Goal: Task Accomplishment & Management: Use online tool/utility

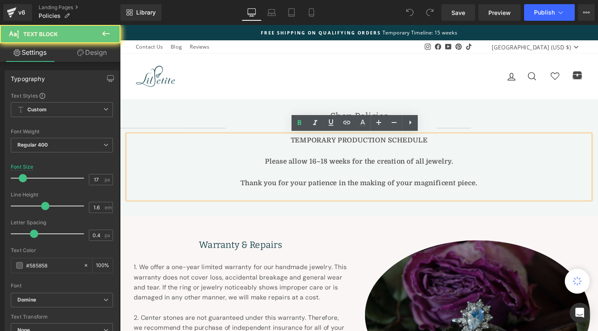
click at [323, 168] on b "Please allow 16–18 weeks for the creation of all jewelry." at bounding box center [371, 168] width 198 height 8
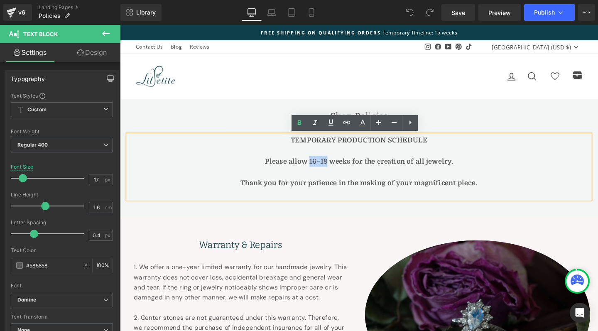
drag, startPoint x: 316, startPoint y: 168, endPoint x: 334, endPoint y: 167, distance: 17.9
click at [334, 167] on b "Please allow 16–18 weeks for the creation of all jewelry." at bounding box center [371, 168] width 198 height 8
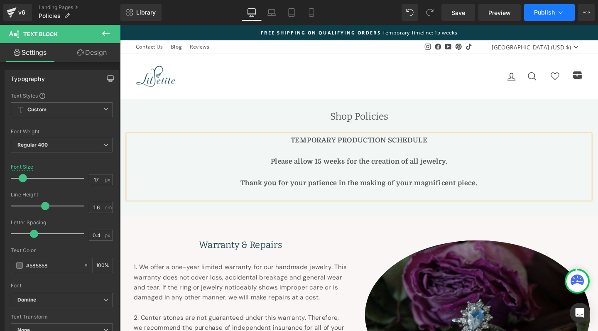
click at [542, 12] on span "Publish" at bounding box center [544, 12] width 21 height 7
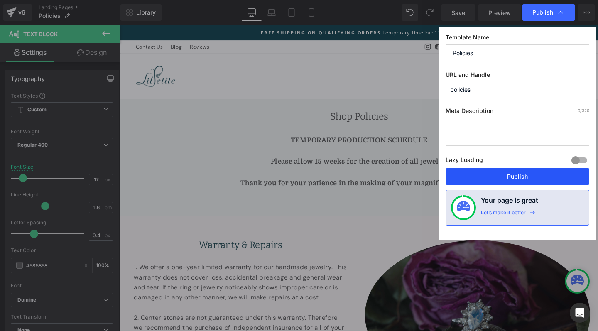
click at [524, 177] on button "Publish" at bounding box center [518, 176] width 144 height 17
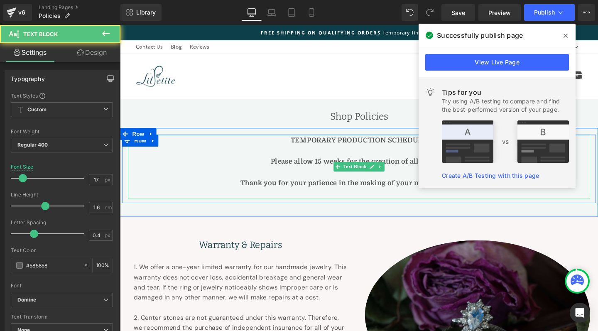
click at [297, 197] on p at bounding box center [371, 202] width 486 height 11
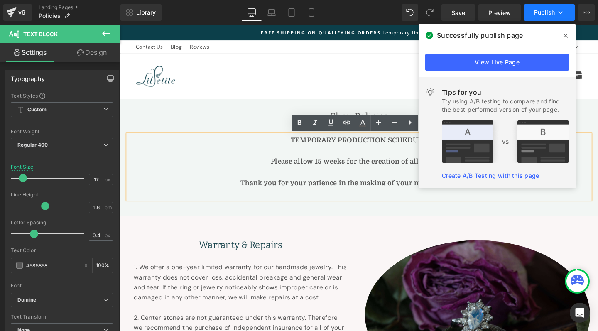
click at [536, 11] on span "Publish" at bounding box center [544, 12] width 21 height 7
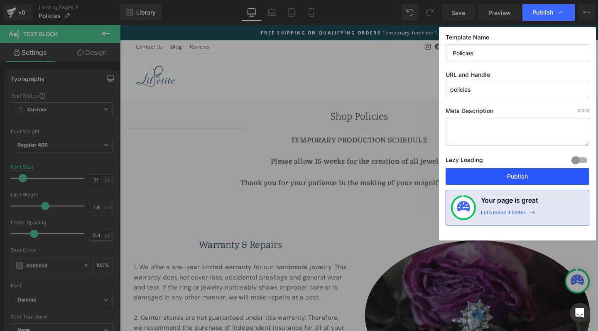
click at [511, 181] on button "Publish" at bounding box center [518, 176] width 144 height 17
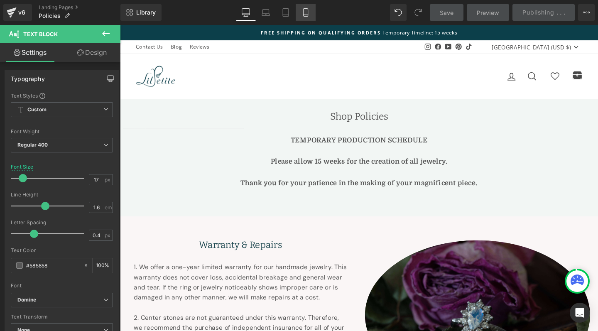
click at [308, 17] on link "Mobile" at bounding box center [306, 12] width 20 height 17
type input "15"
type input "100"
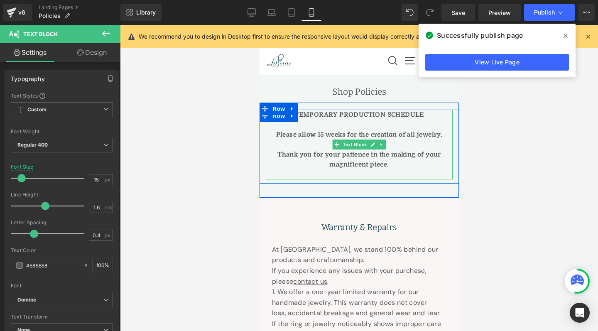
click at [314, 132] on b "Please allow 15 weeks for the creation of all jewelry." at bounding box center [359, 134] width 167 height 7
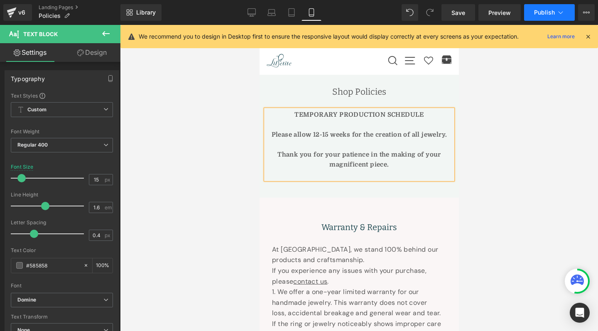
click at [539, 12] on span "Publish" at bounding box center [544, 12] width 21 height 7
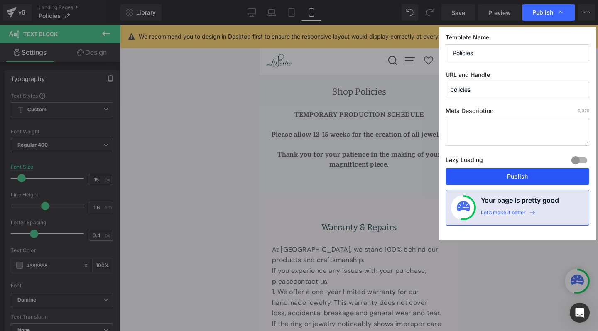
click at [487, 174] on button "Publish" at bounding box center [518, 176] width 144 height 17
